Goal: Task Accomplishment & Management: Manage account settings

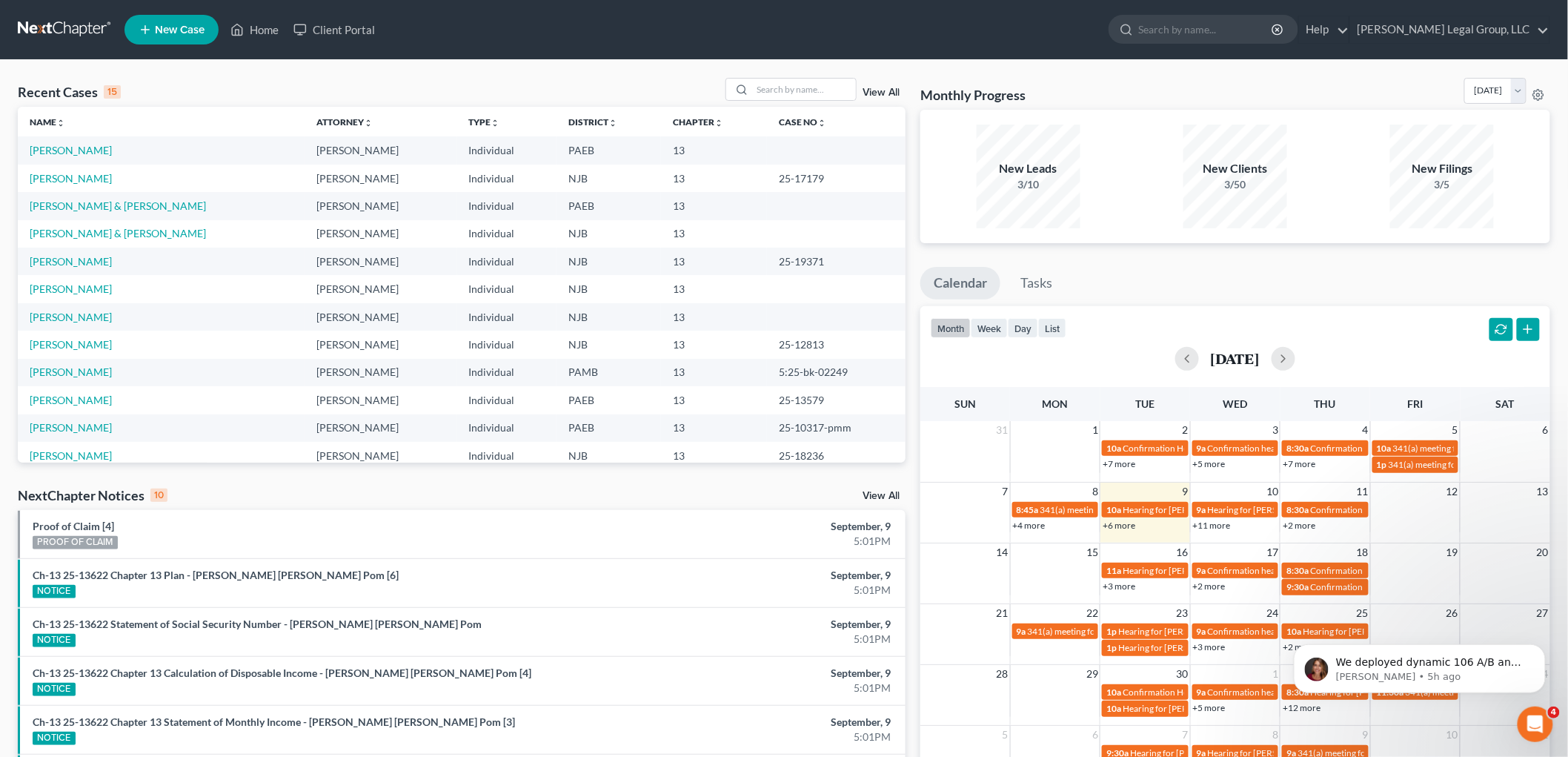
scroll to position [2, 0]
click at [1433, 30] on link "[PERSON_NAME] Legal Group, LLC" at bounding box center [1450, 29] width 200 height 27
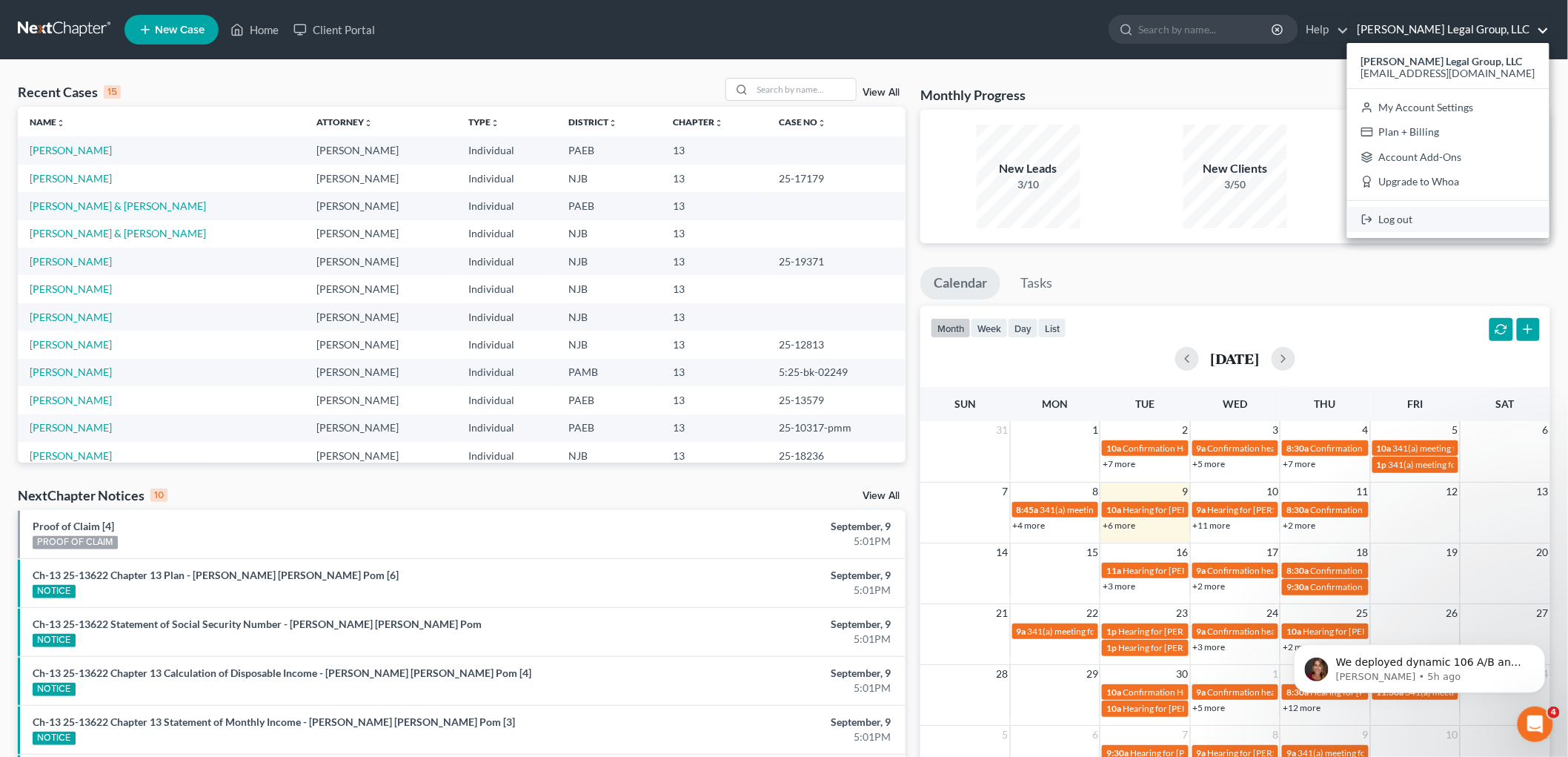
click at [1405, 219] on link "Log out" at bounding box center [1448, 219] width 202 height 25
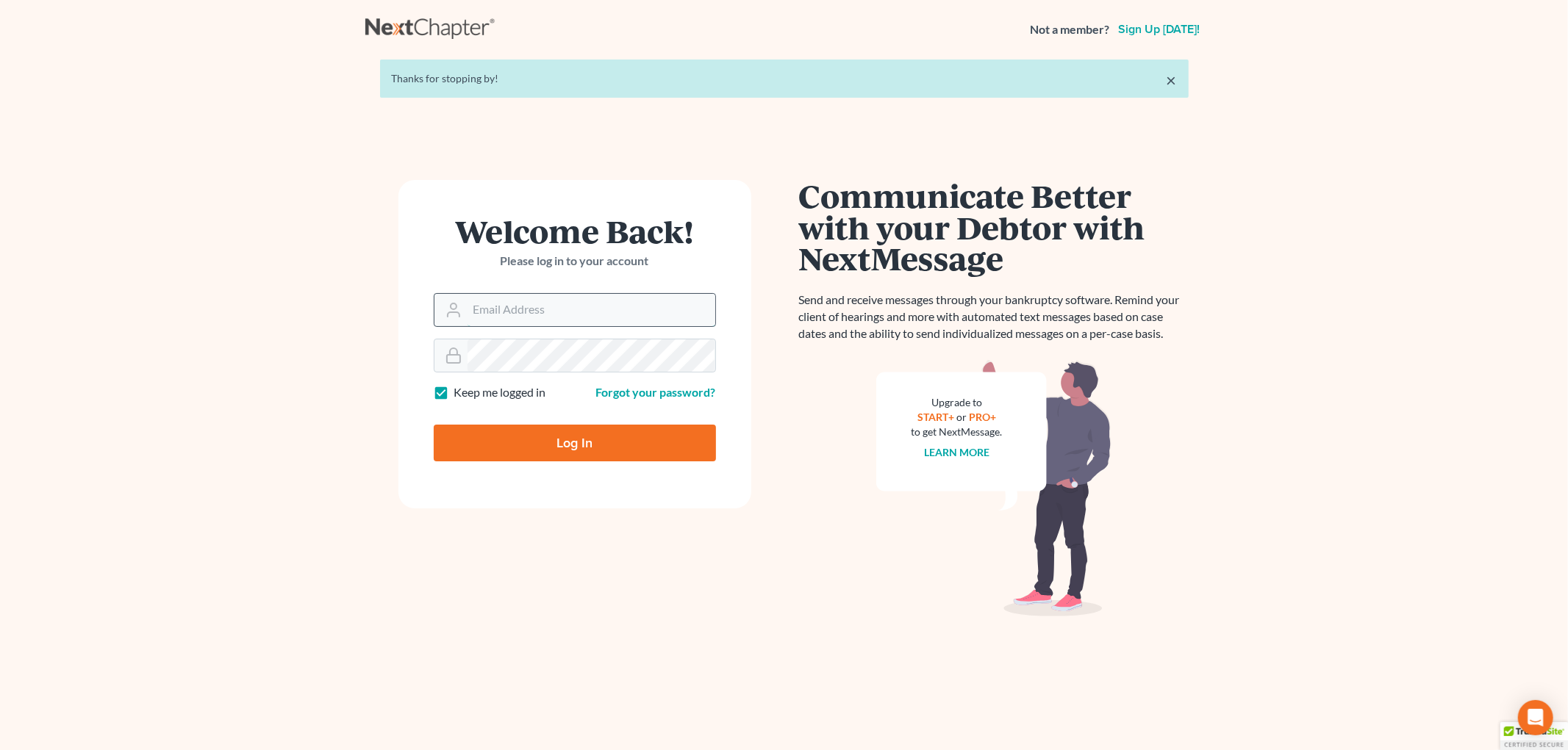
click at [581, 316] on input "Email Address" at bounding box center [591, 310] width 247 height 32
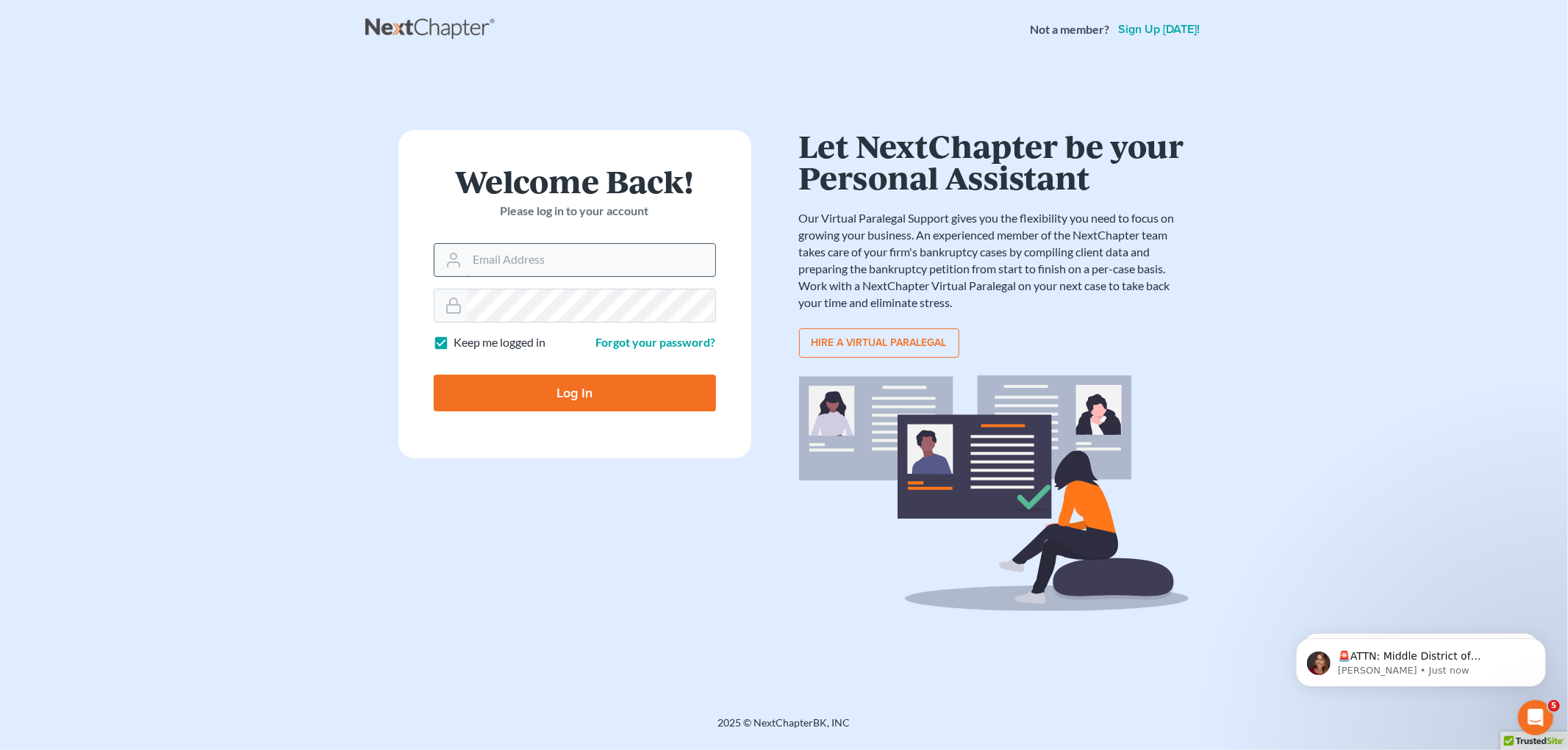
type input "akaegael@yahoo.com"
click at [649, 395] on input "Log In" at bounding box center [575, 392] width 282 height 36
type input "Thinking..."
